Goal: Transaction & Acquisition: Subscribe to service/newsletter

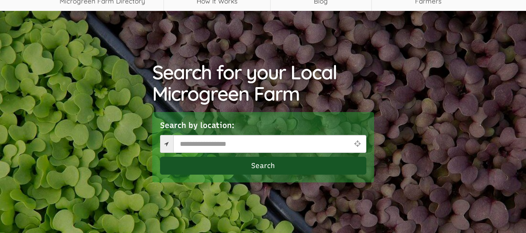
select select "Language Translate Widget"
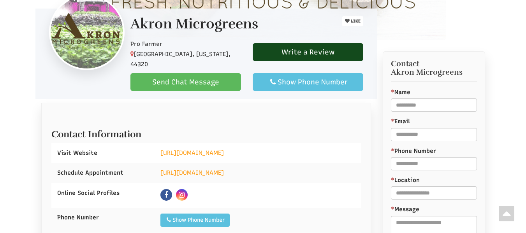
scroll to position [304, 0]
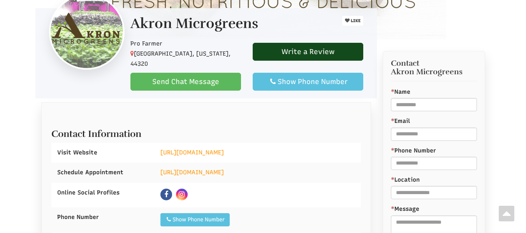
select select "Language Translate Widget"
click at [181, 149] on link "https://akron-microgreens.com" at bounding box center [191, 152] width 63 height 7
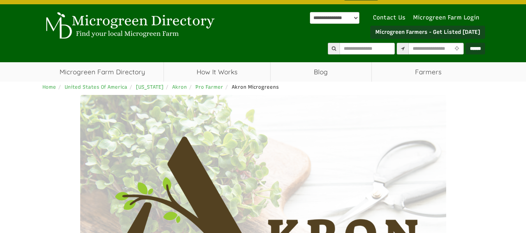
scroll to position [0, 0]
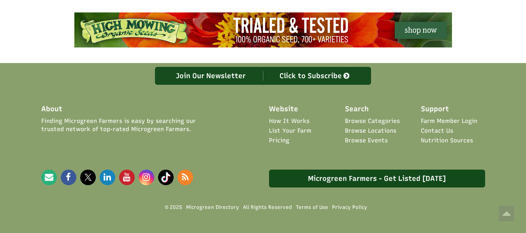
scroll to position [1360, 0]
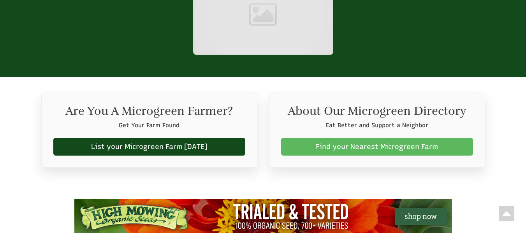
select select "Language Translate Widget"
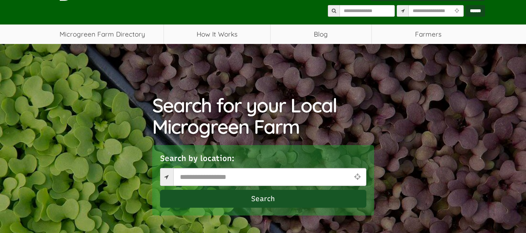
scroll to position [143, 0]
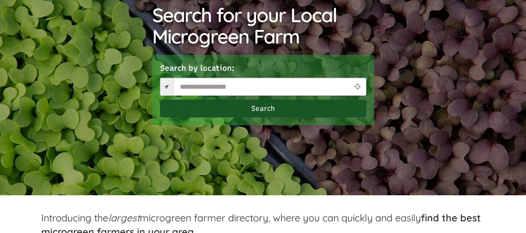
click at [335, 115] on button "Search" at bounding box center [263, 109] width 206 height 18
click at [353, 87] on icon at bounding box center [357, 86] width 10 height 7
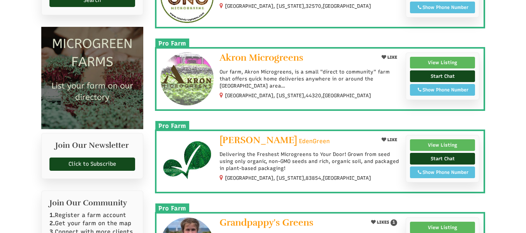
scroll to position [194, 0]
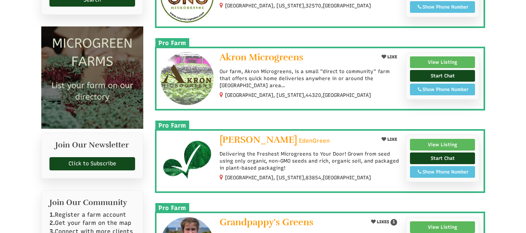
select select "Language Translate Widget"
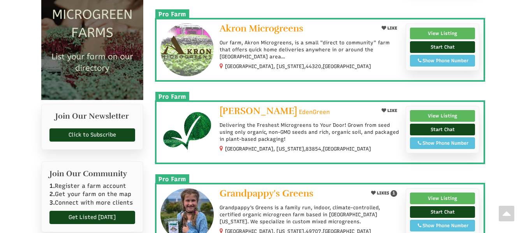
scroll to position [220, 0]
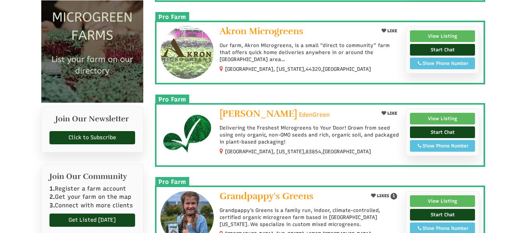
click at [330, 49] on p "Our farm, Akron Microgreens, is a small "direct to community" farm that offers …" at bounding box center [310, 52] width 180 height 21
click at [341, 38] on div at bounding box center [310, 39] width 180 height 2
click at [191, 52] on img at bounding box center [186, 52] width 53 height 53
click at [192, 58] on img at bounding box center [186, 52] width 53 height 53
click at [456, 36] on link "View Listing" at bounding box center [442, 36] width 65 height 12
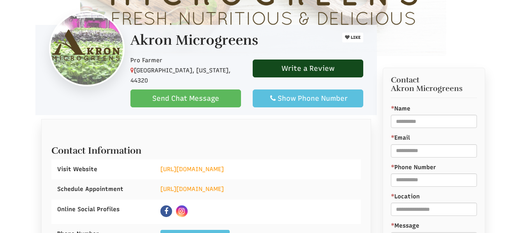
scroll to position [340, 0]
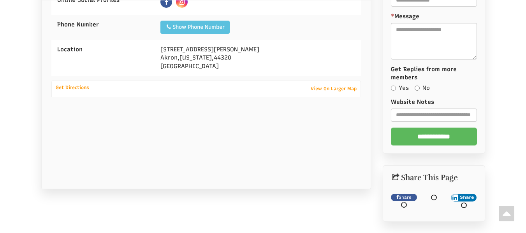
select select "Language Translate Widget"
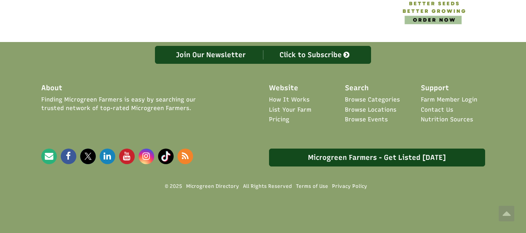
scroll to position [806, 0]
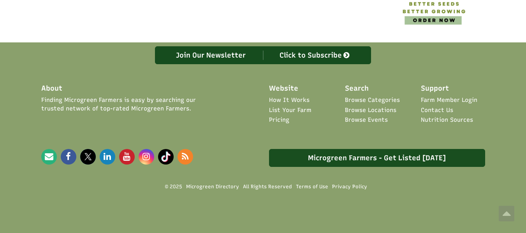
click at [326, 162] on link "Microgreen Farmers - Get Listed [DATE]" at bounding box center [377, 158] width 216 height 18
click at [332, 159] on link "Microgreen Farmers - Get Listed [DATE]" at bounding box center [377, 158] width 216 height 18
click at [336, 157] on link "Microgreen Farmers - Get Listed [DATE]" at bounding box center [377, 158] width 216 height 18
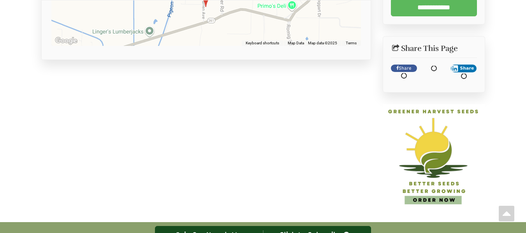
scroll to position [583, 0]
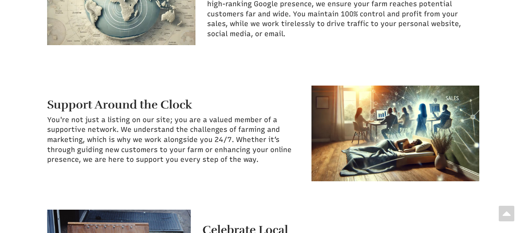
scroll to position [887, 0]
